Goal: Task Accomplishment & Management: Manage account settings

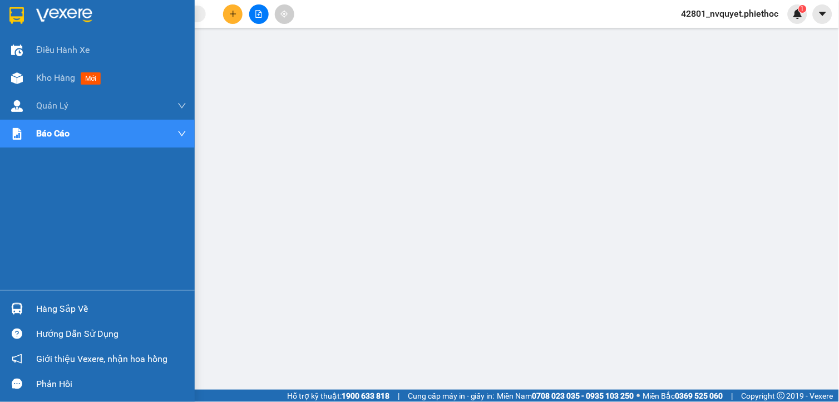
click at [33, 312] on div "Hàng sắp về" at bounding box center [97, 308] width 195 height 25
click at [52, 70] on div "Kho hàng mới" at bounding box center [111, 78] width 150 height 28
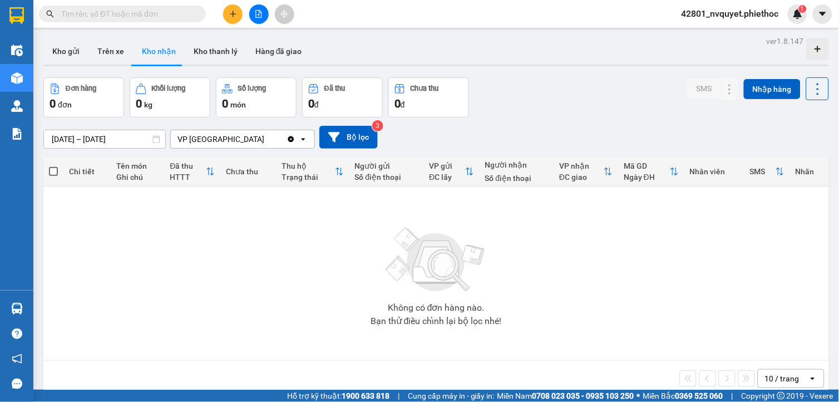
drag, startPoint x: 115, startPoint y: 56, endPoint x: 137, endPoint y: 74, distance: 28.5
click at [114, 56] on button "Trên xe" at bounding box center [110, 51] width 45 height 27
type input "[DATE] – [DATE]"
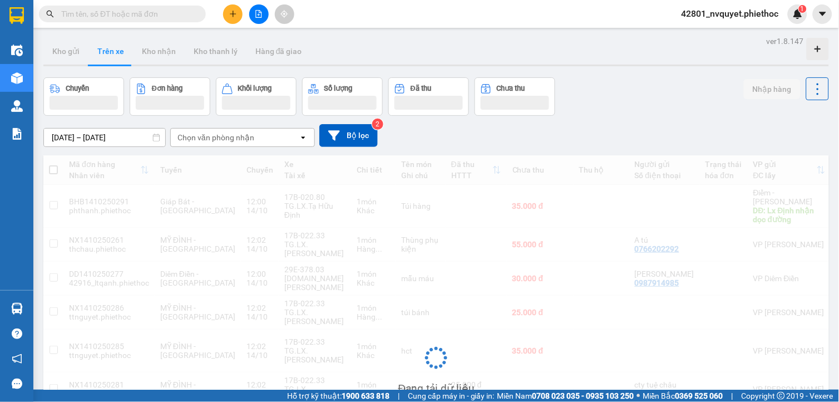
click at [263, 146] on div "Chọn văn phòng nhận" at bounding box center [235, 137] width 128 height 18
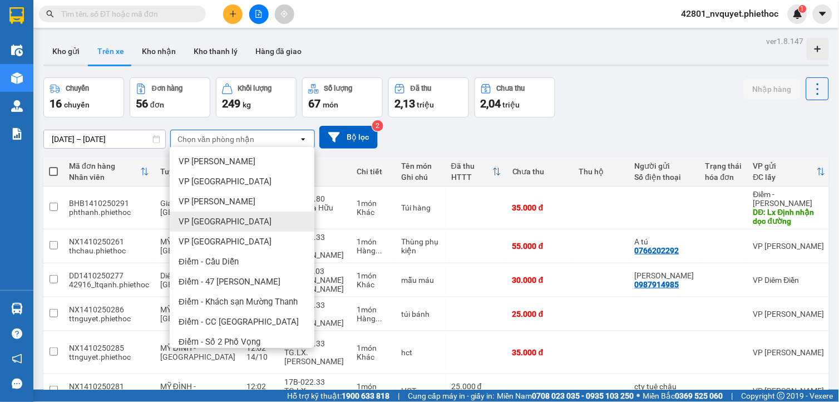
click at [231, 224] on span "VP [GEOGRAPHIC_DATA]" at bounding box center [225, 221] width 93 height 11
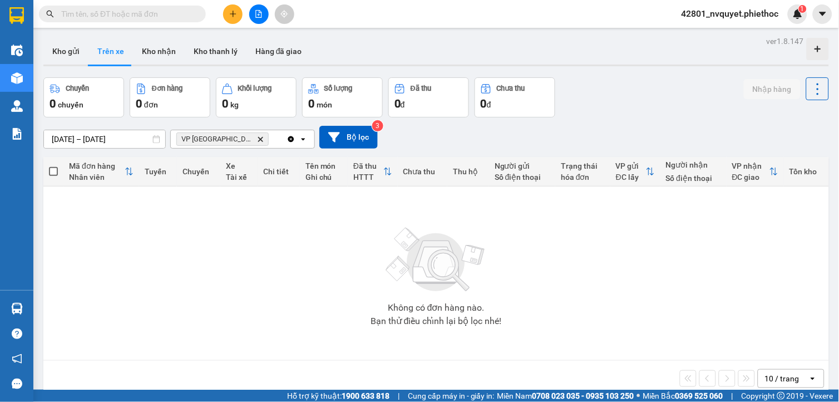
click at [257, 140] on icon "Delete" at bounding box center [260, 139] width 7 height 7
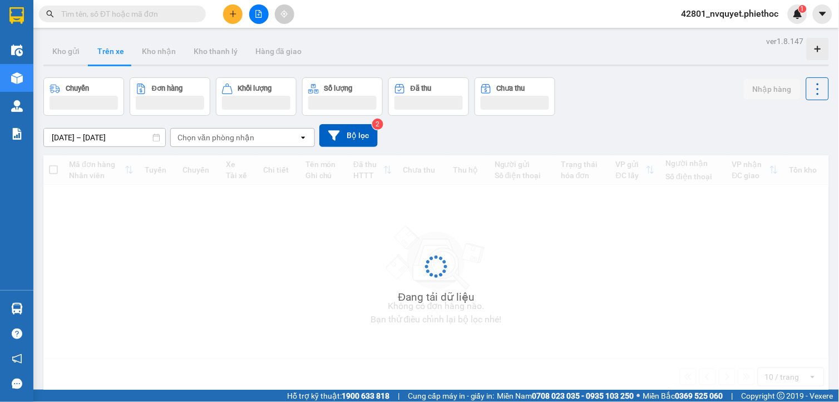
click at [236, 140] on div "Chọn văn phòng nhận" at bounding box center [215, 137] width 77 height 11
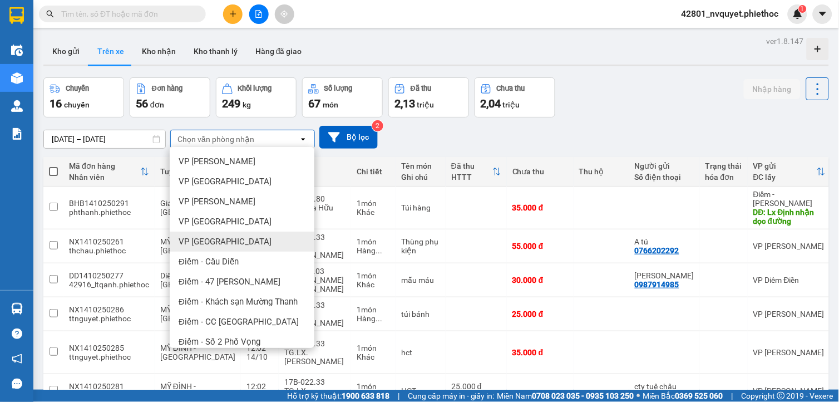
click at [226, 246] on div "VP [GEOGRAPHIC_DATA]" at bounding box center [242, 241] width 145 height 20
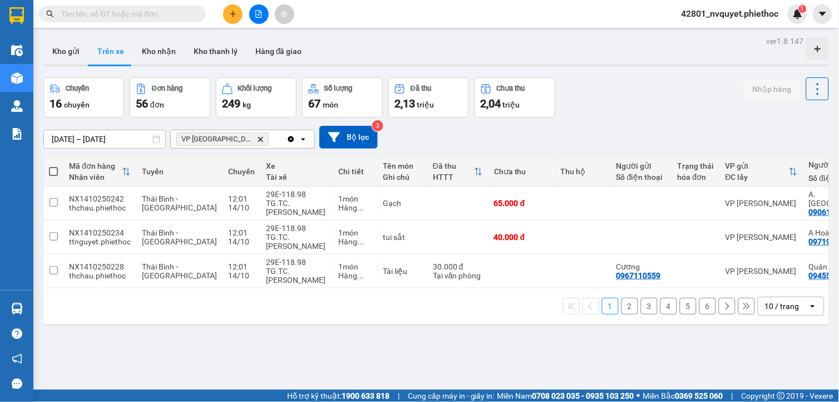
scroll to position [0, 136]
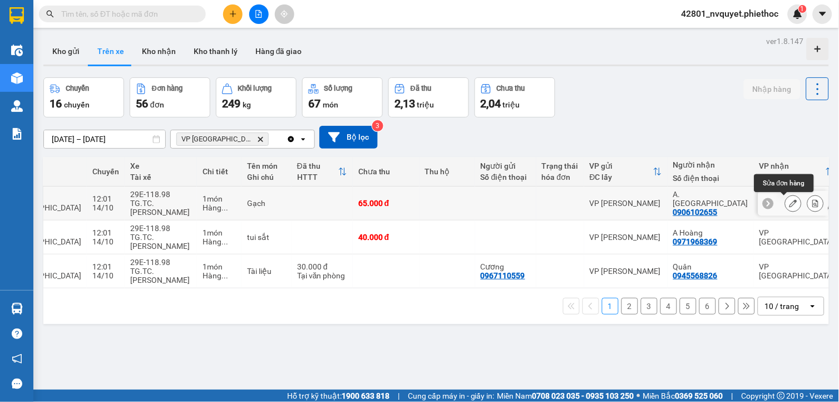
click at [789, 202] on icon at bounding box center [793, 203] width 8 height 8
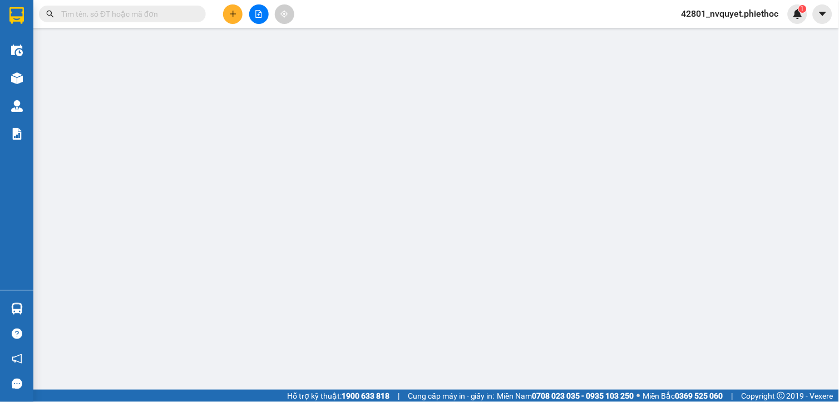
type input "0906102655"
type input "A. [GEOGRAPHIC_DATA]"
type input "0"
type input "65.000"
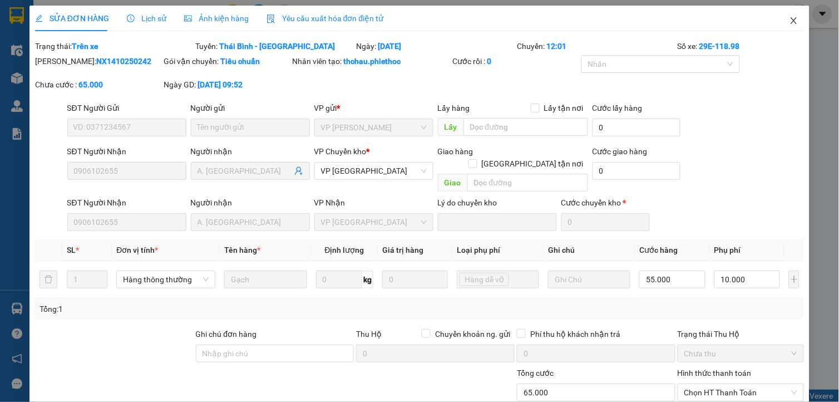
click at [791, 23] on icon "close" at bounding box center [794, 20] width 6 height 7
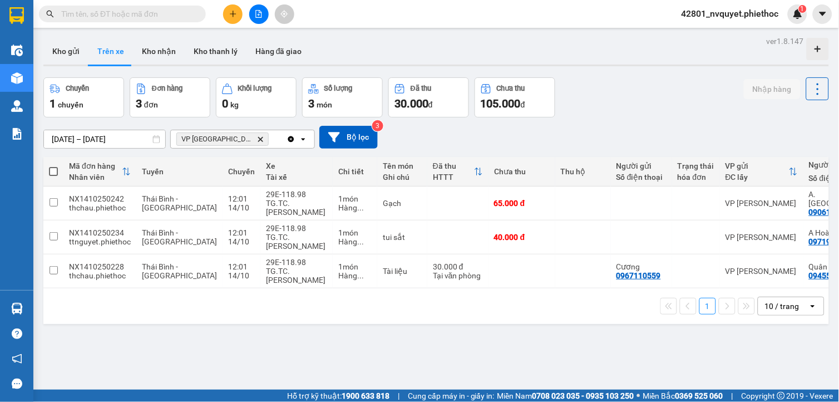
click at [257, 136] on icon "Delete" at bounding box center [260, 139] width 7 height 7
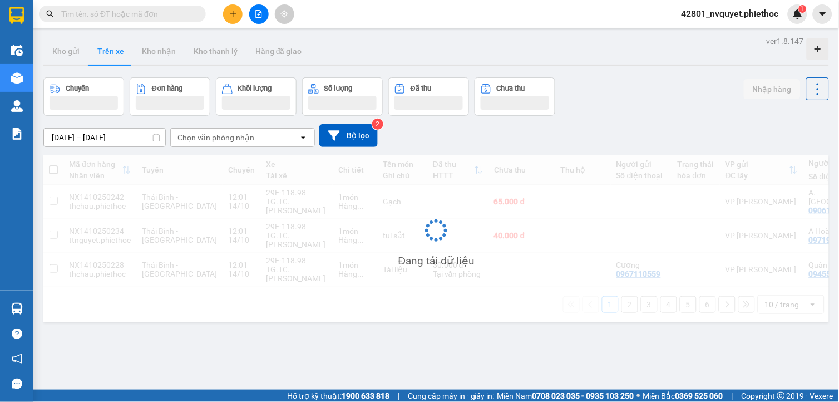
click at [229, 142] on div "Chọn văn phòng nhận" at bounding box center [215, 137] width 77 height 11
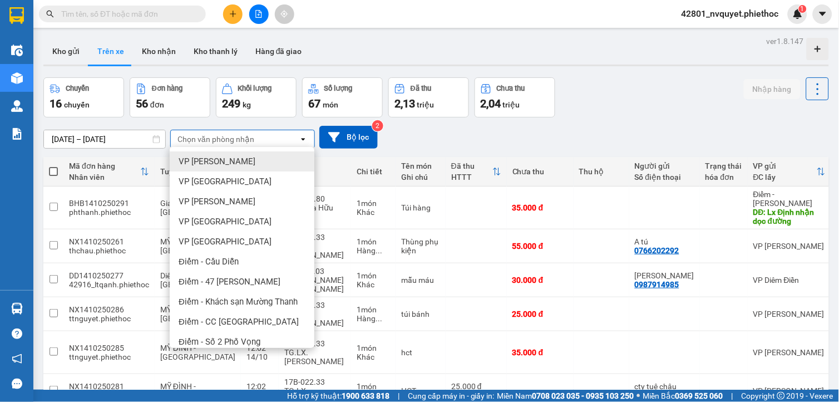
click at [224, 169] on div "VP [PERSON_NAME]" at bounding box center [242, 161] width 145 height 20
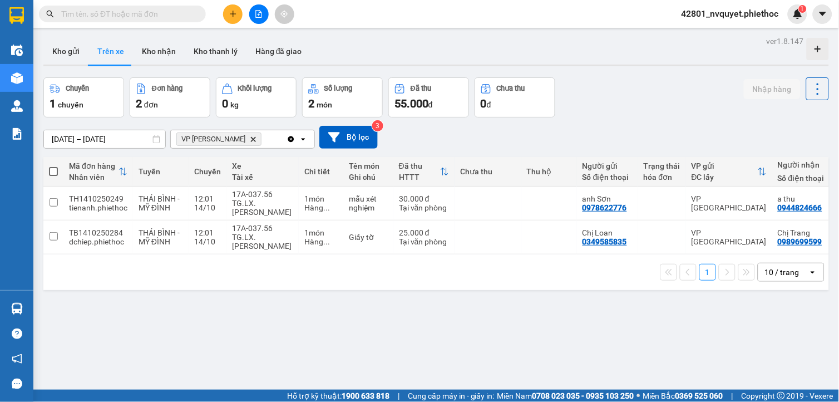
click at [251, 138] on icon "VP Nguyễn Xiển, close by backspace" at bounding box center [253, 138] width 5 height 5
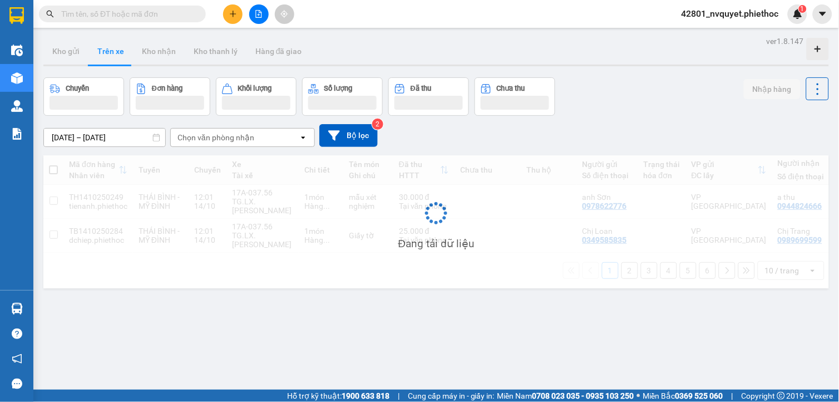
click at [240, 139] on div "Chọn văn phòng nhận" at bounding box center [215, 137] width 77 height 11
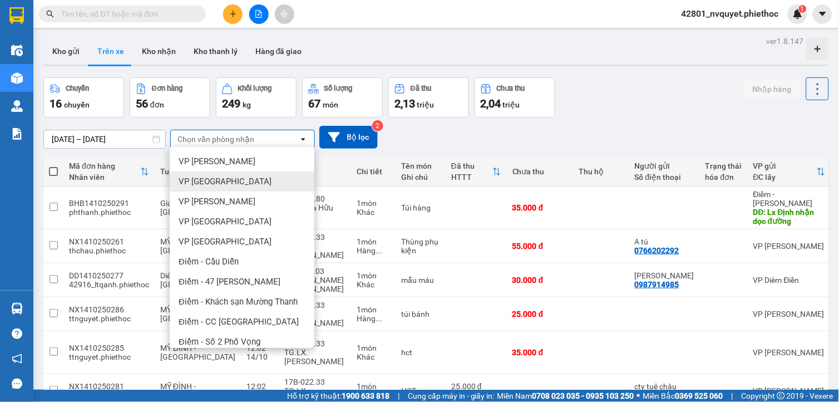
click at [229, 175] on div "VP [GEOGRAPHIC_DATA]" at bounding box center [242, 181] width 145 height 20
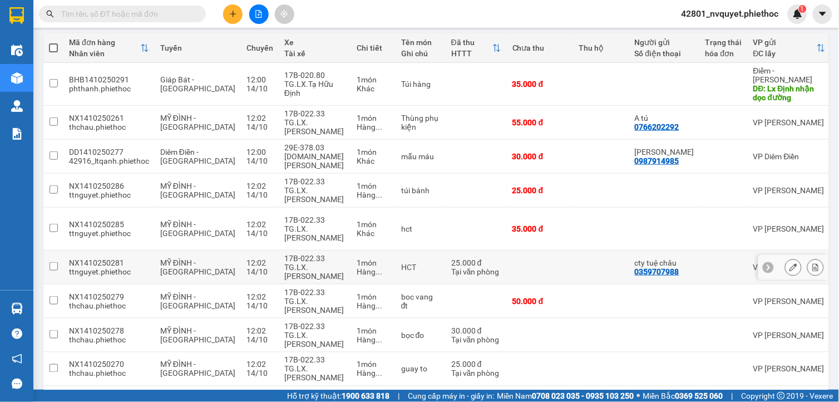
scroll to position [187, 0]
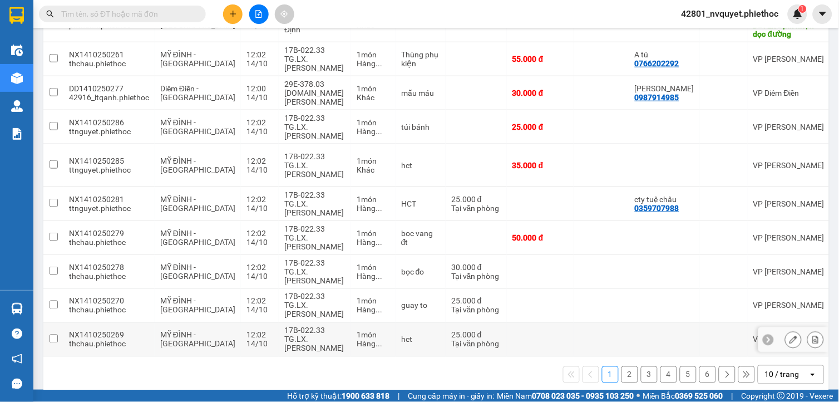
click at [748, 338] on td "VP [PERSON_NAME]" at bounding box center [789, 340] width 83 height 34
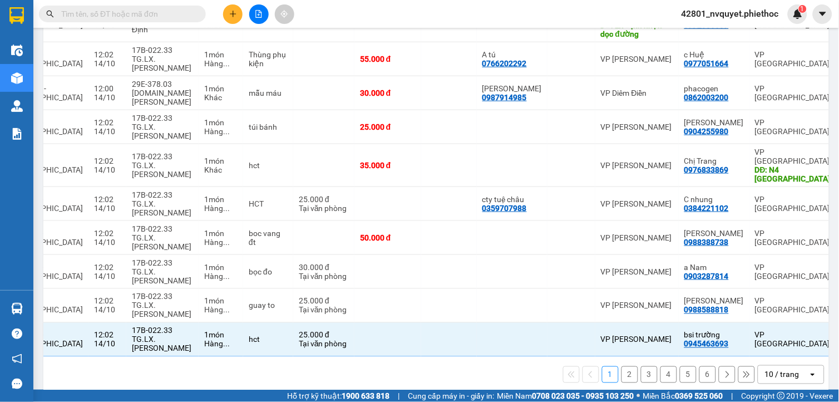
click at [621, 366] on button "2" at bounding box center [629, 374] width 17 height 17
checkbox input "false"
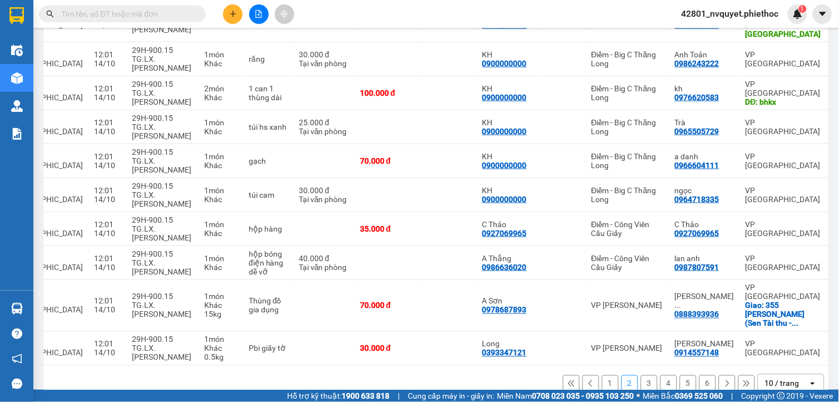
click at [641, 375] on button "3" at bounding box center [649, 383] width 17 height 17
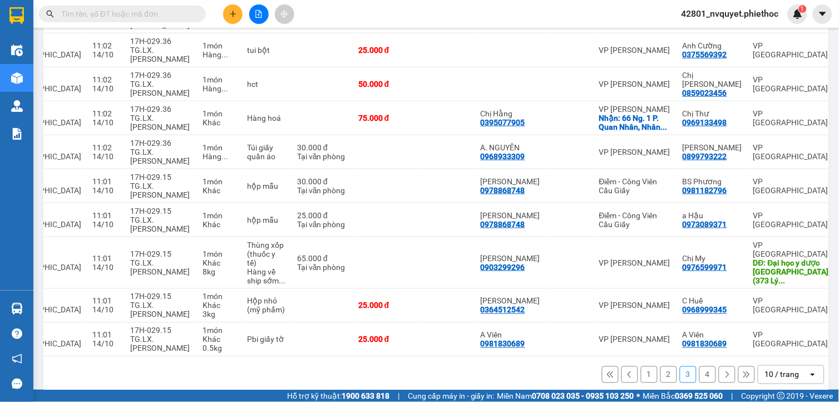
click at [699, 381] on button "4" at bounding box center [707, 374] width 17 height 17
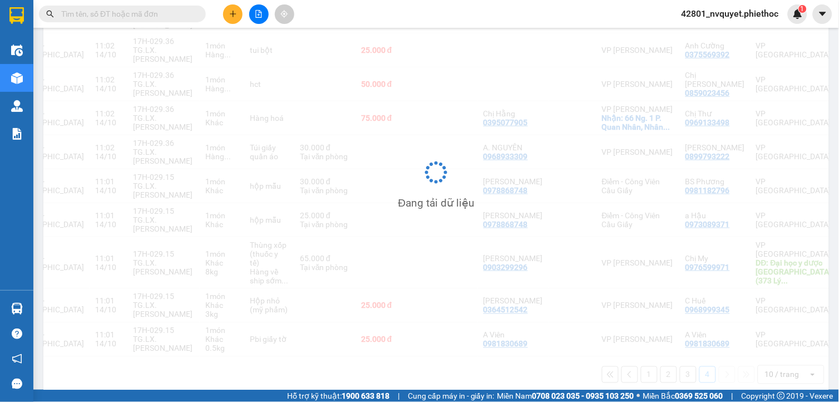
scroll to position [51, 0]
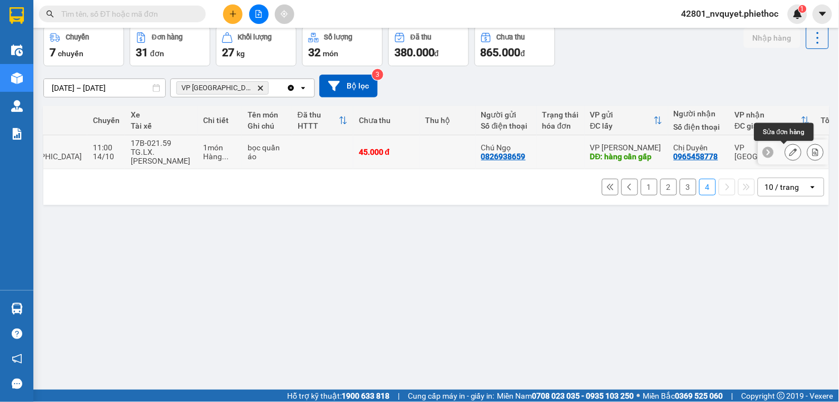
click at [785, 151] on button at bounding box center [793, 151] width 16 height 19
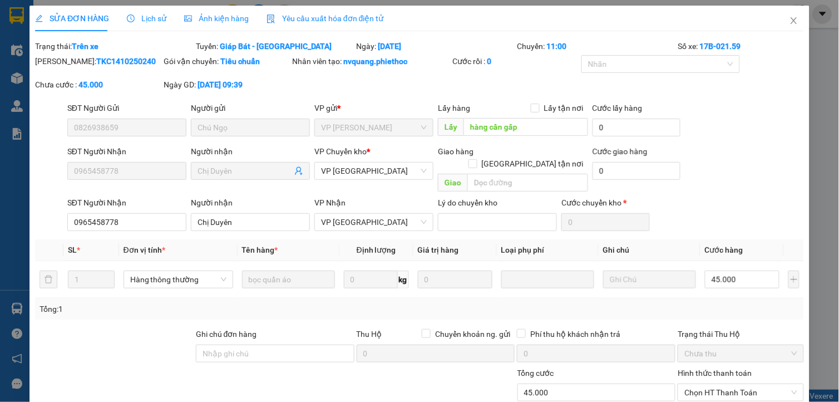
type input "0826938659"
type input "Chú Ngọ"
type input "hàng cần gấp"
type input "0965458778"
type input "Chị Duyên"
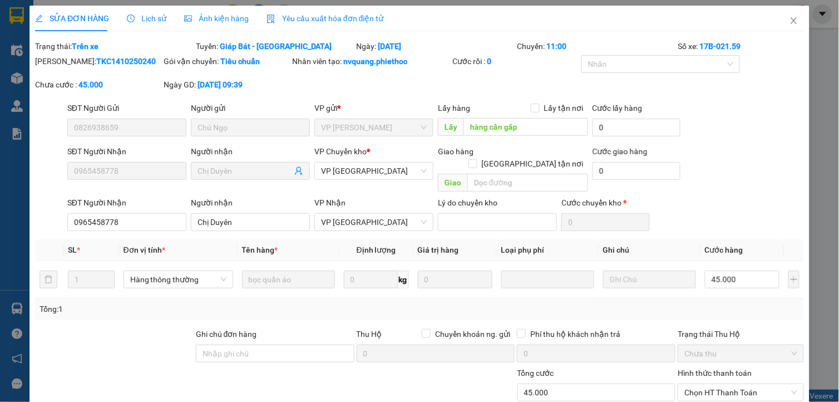
type input "0"
type input "45.000"
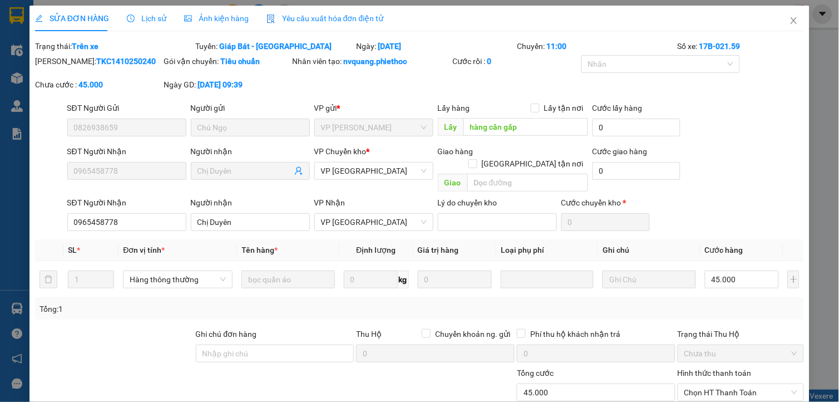
click at [164, 14] on div "SỬA ĐƠN HÀNG Lịch sử Ảnh kiện hàng Yêu cầu xuất hóa đơn điện tử" at bounding box center [209, 19] width 349 height 26
click at [160, 20] on span "Lịch sử" at bounding box center [146, 18] width 39 height 9
